Goal: Task Accomplishment & Management: Manage account settings

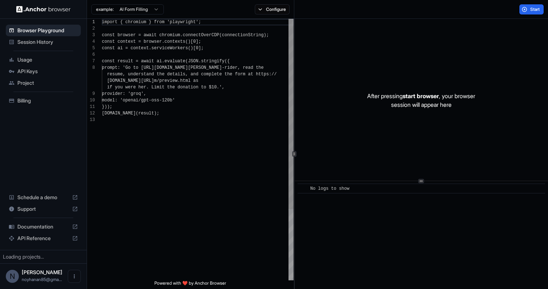
scroll to position [46, 0]
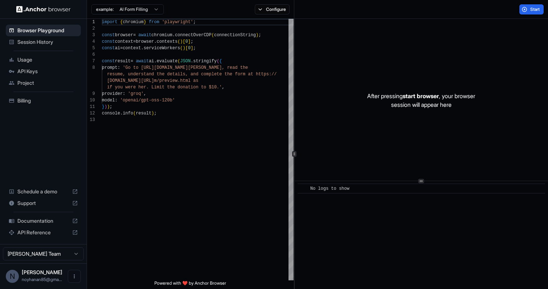
click at [27, 8] on img at bounding box center [43, 9] width 54 height 7
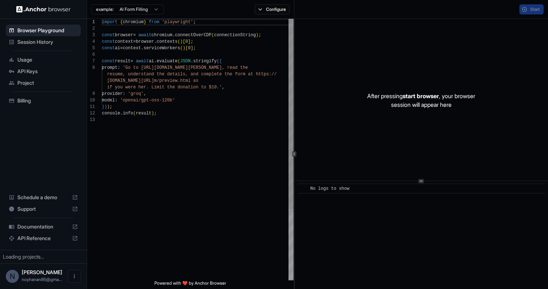
scroll to position [46, 0]
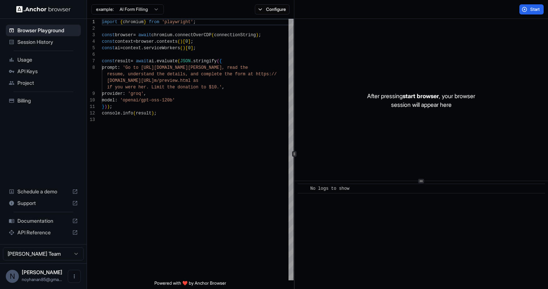
click at [42, 73] on span "API Keys" at bounding box center [47, 71] width 61 height 7
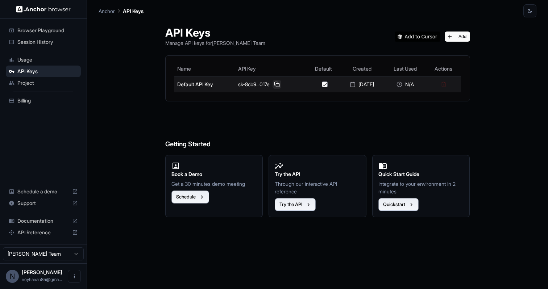
click at [273, 82] on button at bounding box center [277, 84] width 9 height 9
